Goal: Use online tool/utility

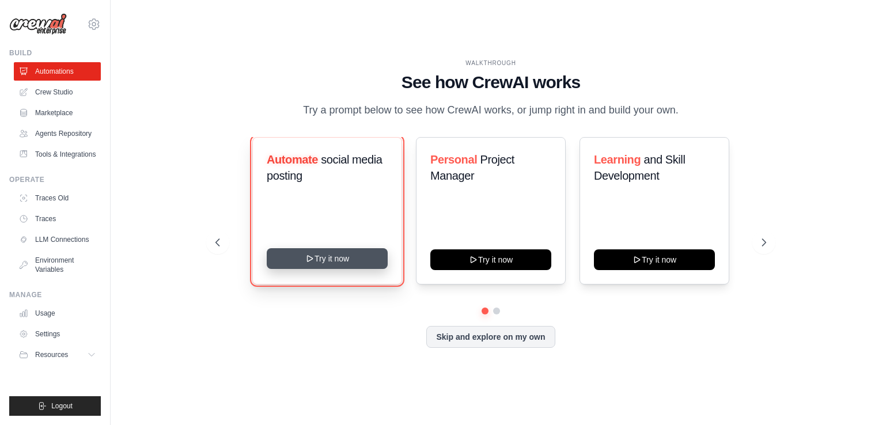
click at [326, 258] on button "Try it now" at bounding box center [327, 258] width 121 height 21
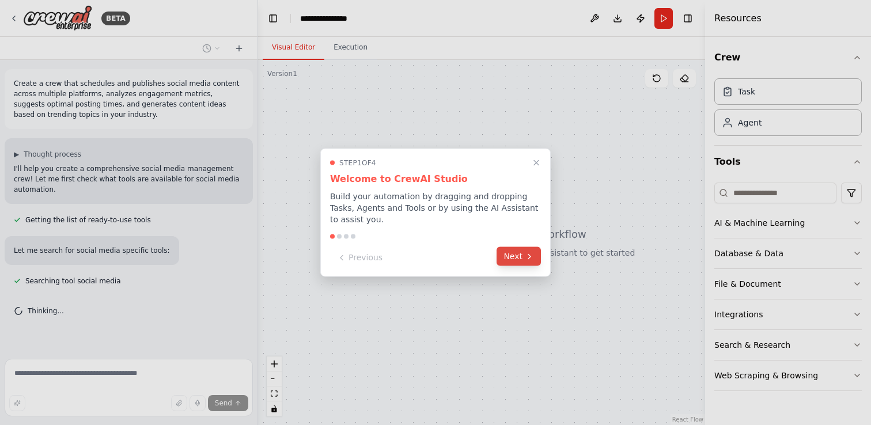
click at [514, 265] on button "Next" at bounding box center [518, 256] width 44 height 19
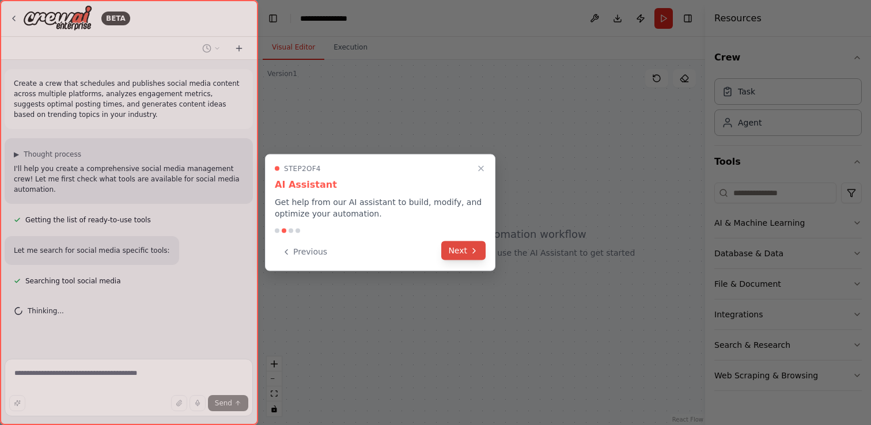
click at [479, 256] on button "Next" at bounding box center [463, 250] width 44 height 19
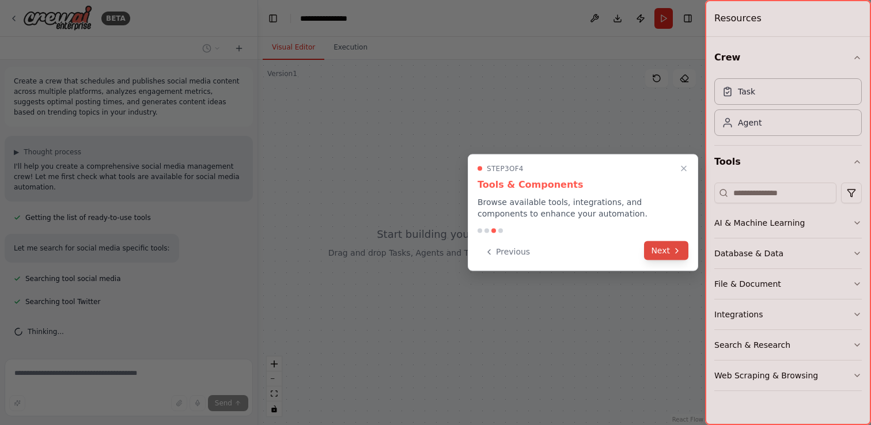
click at [651, 253] on button "Next" at bounding box center [666, 250] width 44 height 19
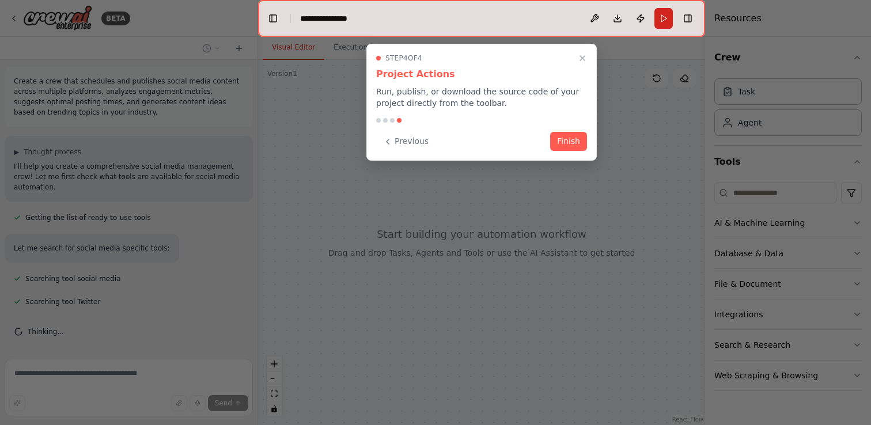
scroll to position [25, 0]
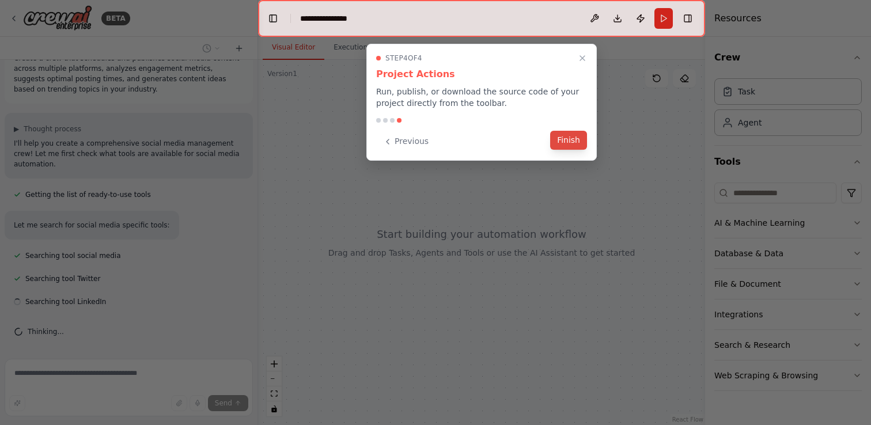
click at [566, 139] on button "Finish" at bounding box center [568, 140] width 37 height 19
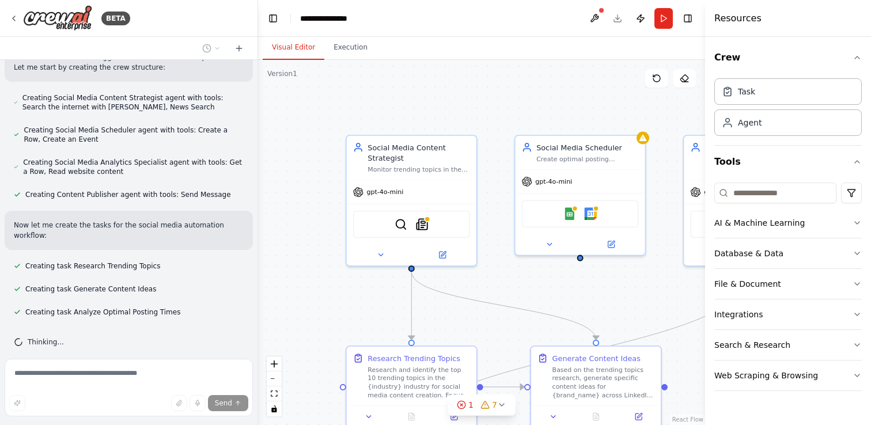
scroll to position [533, 0]
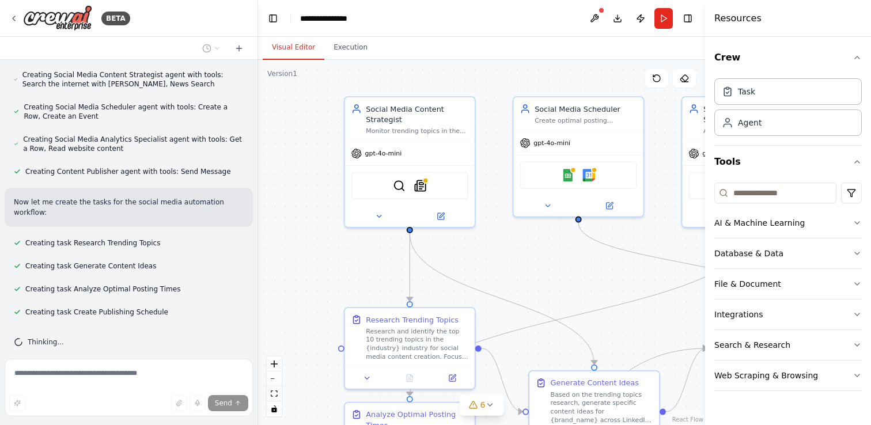
drag, startPoint x: 642, startPoint y: 302, endPoint x: 640, endPoint y: 263, distance: 38.7
click at [640, 263] on div ".deletable-edge-delete-btn { width: 20px; height: 20px; border: 0px solid #ffff…" at bounding box center [481, 242] width 447 height 365
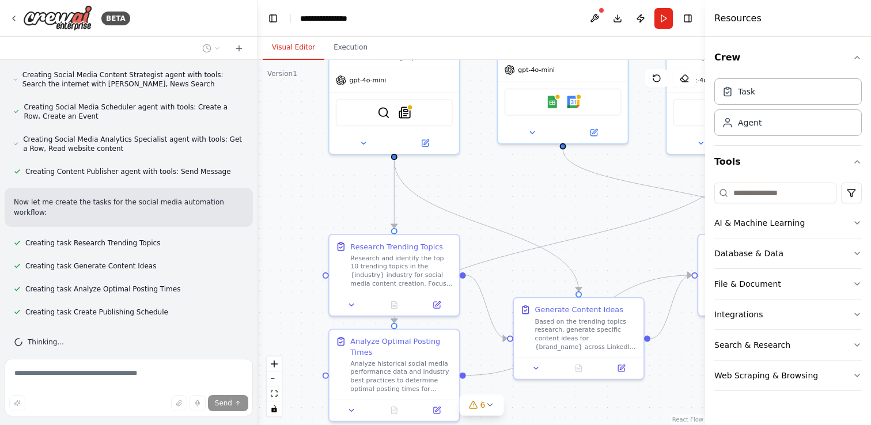
drag, startPoint x: 610, startPoint y: 289, endPoint x: 596, endPoint y: 207, distance: 83.0
click at [596, 207] on div ".deletable-edge-delete-btn { width: 20px; height: 20px; border: 0px solid #ffff…" at bounding box center [481, 242] width 447 height 365
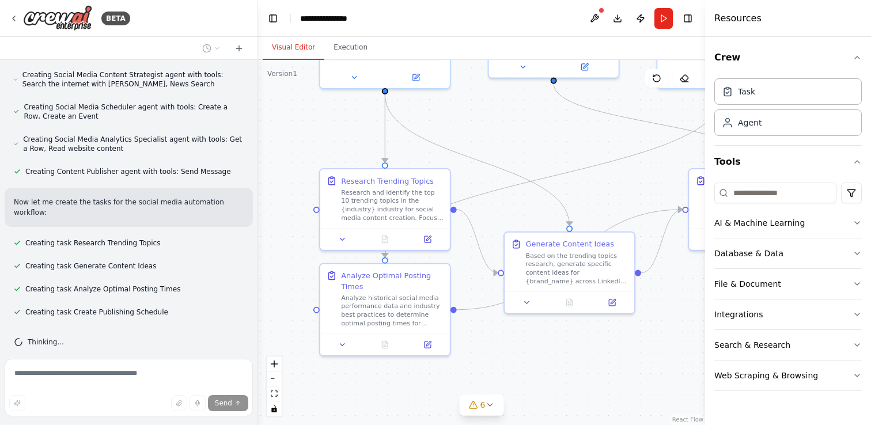
drag, startPoint x: 620, startPoint y: 255, endPoint x: 608, endPoint y: 177, distance: 78.1
click at [608, 177] on div ".deletable-edge-delete-btn { width: 20px; height: 20px; border: 0px solid #ffff…" at bounding box center [481, 242] width 447 height 365
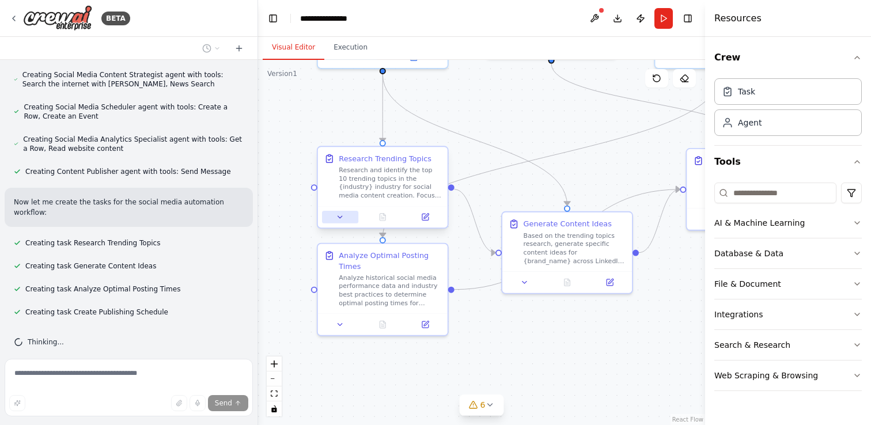
scroll to position [556, 0]
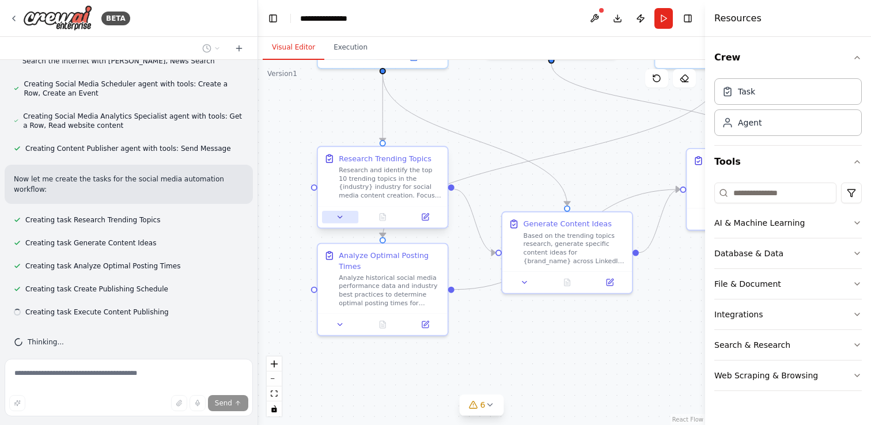
click at [339, 217] on icon at bounding box center [340, 217] width 4 height 2
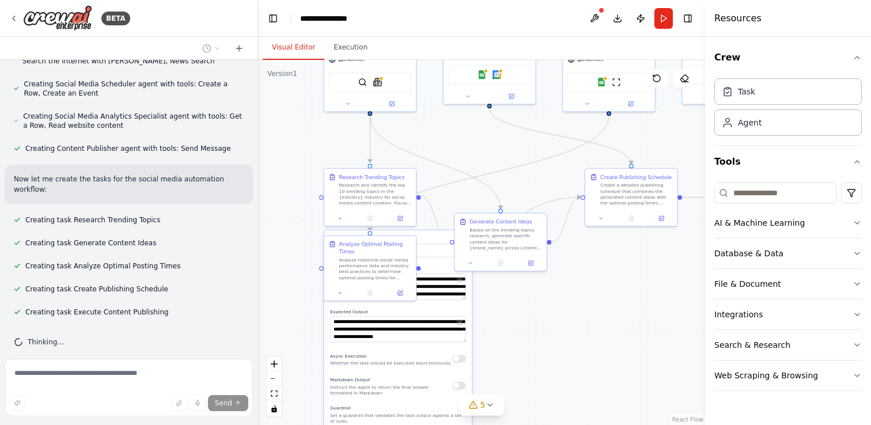
click at [573, 325] on div ".deletable-edge-delete-btn { width: 20px; height: 20px; border: 0px solid #ffff…" at bounding box center [481, 242] width 447 height 365
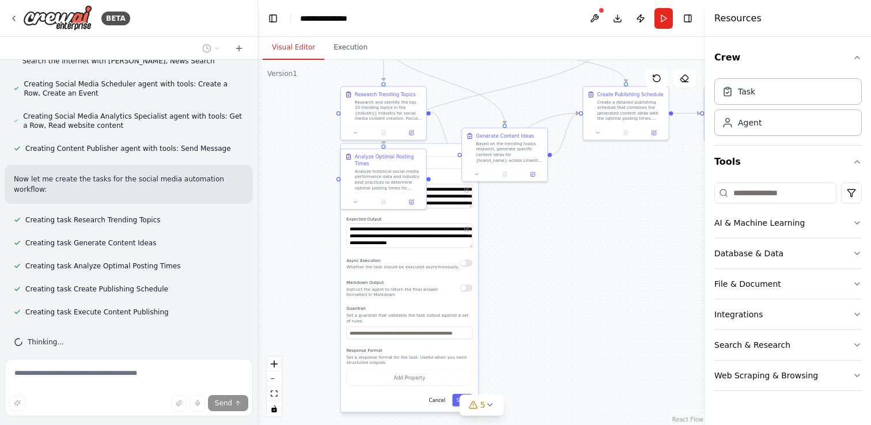
drag, startPoint x: 573, startPoint y: 331, endPoint x: 570, endPoint y: 161, distance: 169.9
click at [570, 161] on div ".deletable-edge-delete-btn { width: 20px; height: 20px; border: 0px solid #ffff…" at bounding box center [481, 242] width 447 height 365
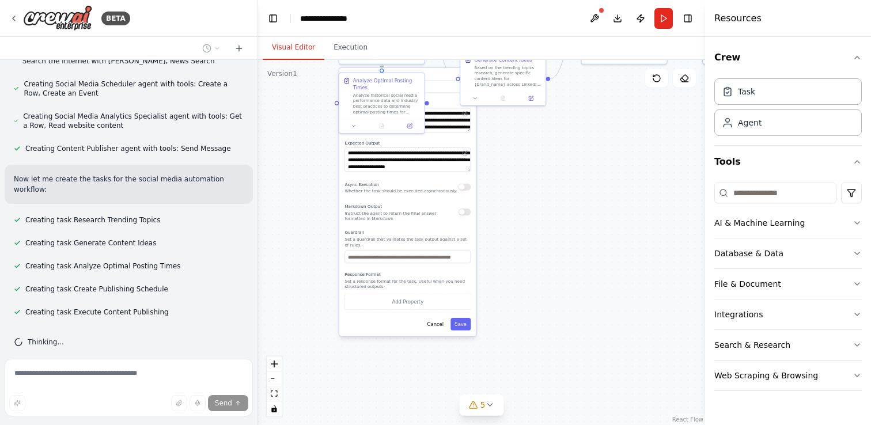
scroll to position [579, 0]
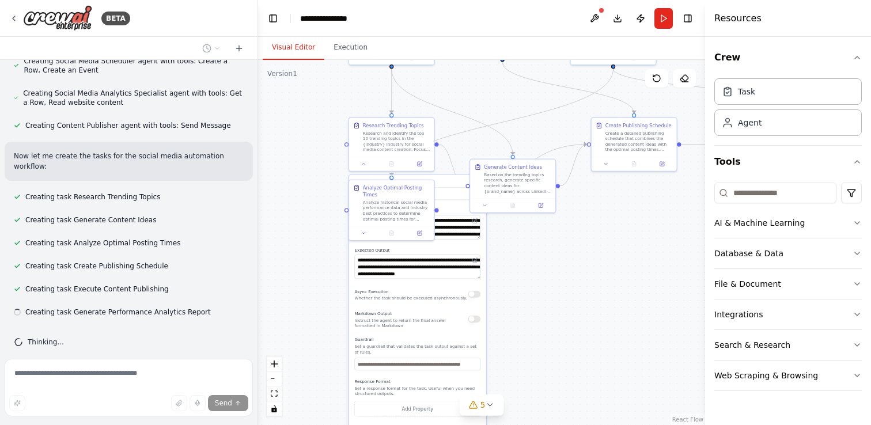
drag, startPoint x: 570, startPoint y: 161, endPoint x: 590, endPoint y: 305, distance: 144.8
click at [589, 303] on div ".deletable-edge-delete-btn { width: 20px; height: 20px; border: 0px solid #ffff…" at bounding box center [481, 242] width 447 height 365
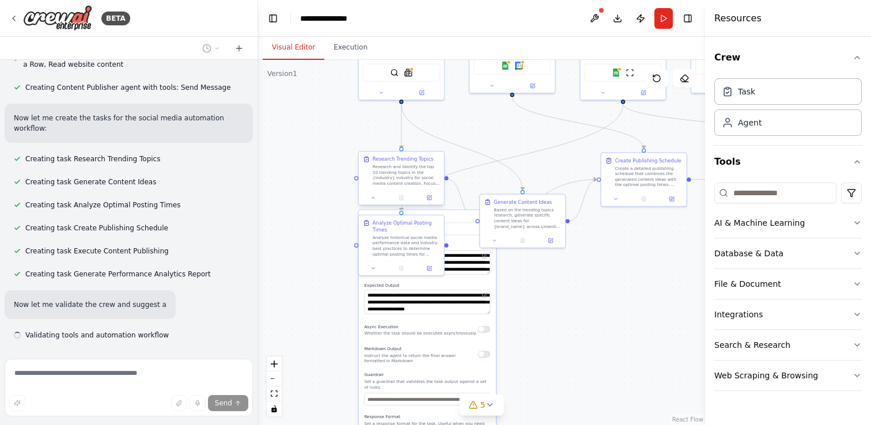
scroll to position [640, 0]
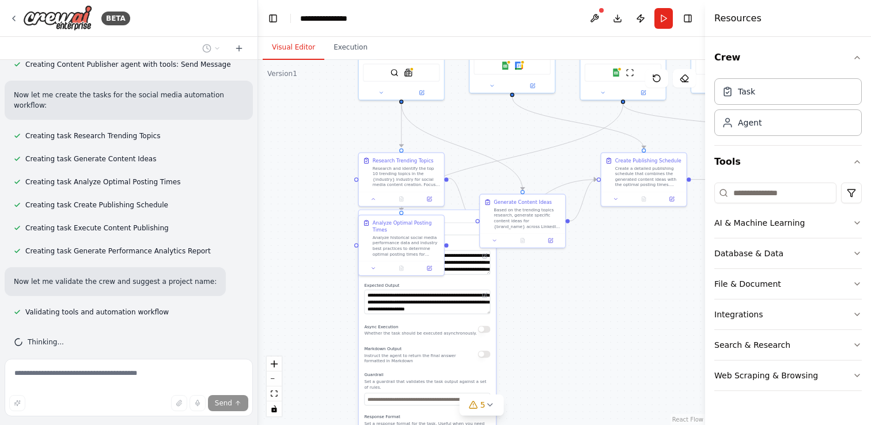
click at [570, 316] on div ".deletable-edge-delete-btn { width: 20px; height: 20px; border: 0px solid #ffff…" at bounding box center [481, 242] width 447 height 365
